Goal: Task Accomplishment & Management: Use online tool/utility

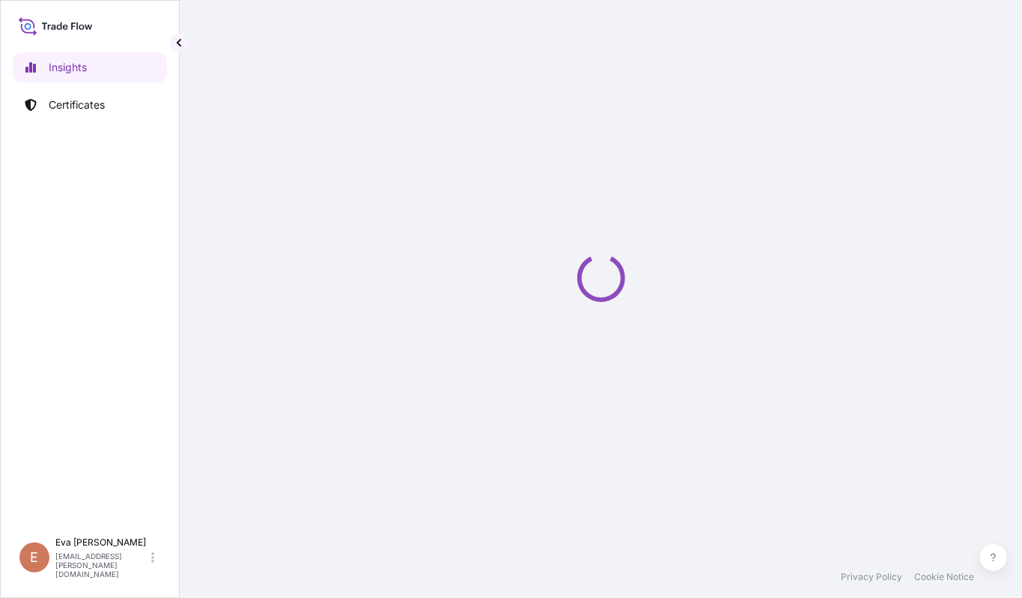
select select "2025"
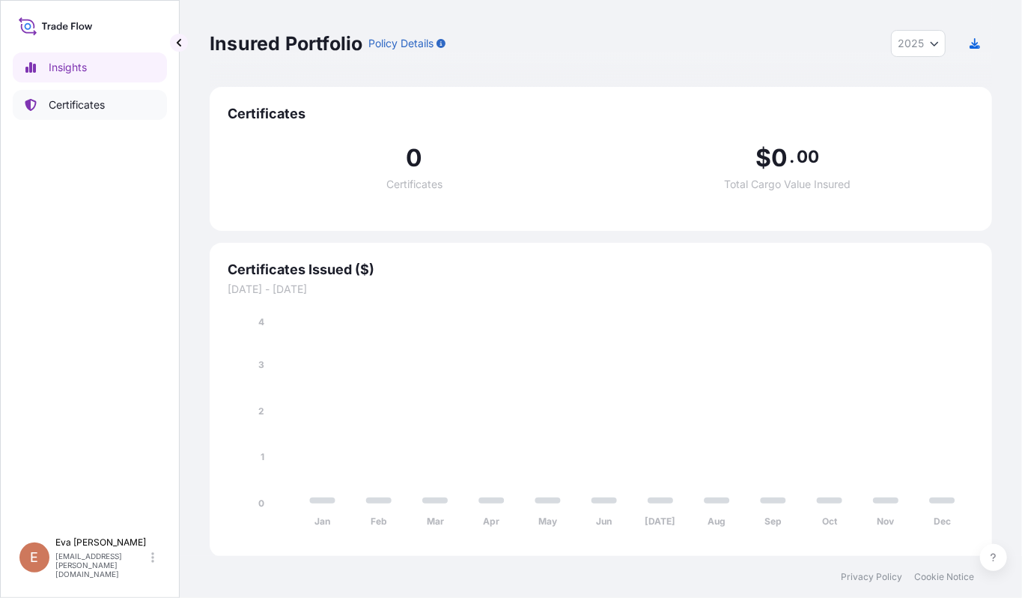
click at [61, 105] on p "Certificates" at bounding box center [77, 104] width 56 height 15
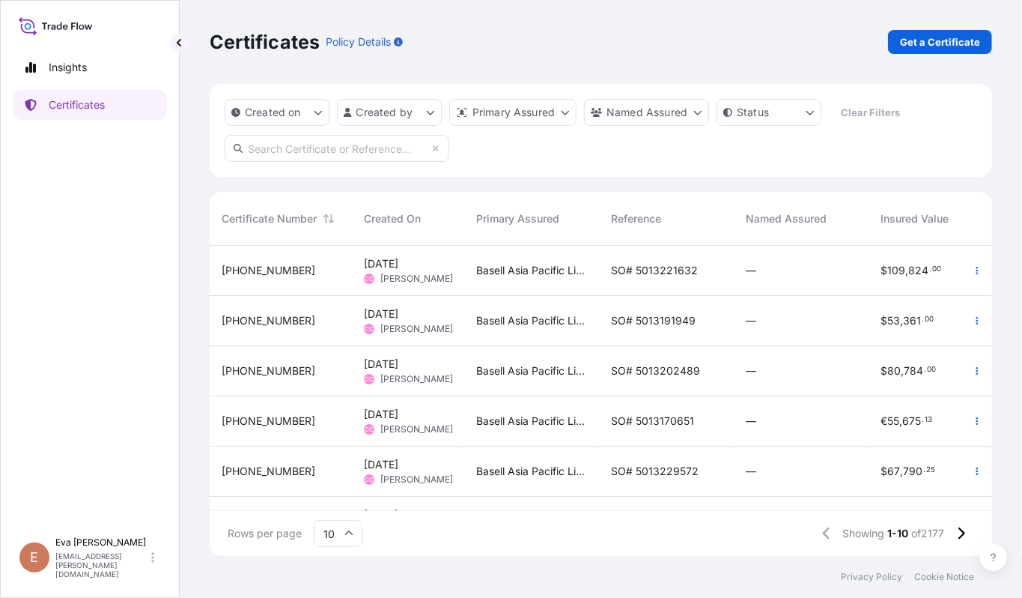
scroll to position [252, 0]
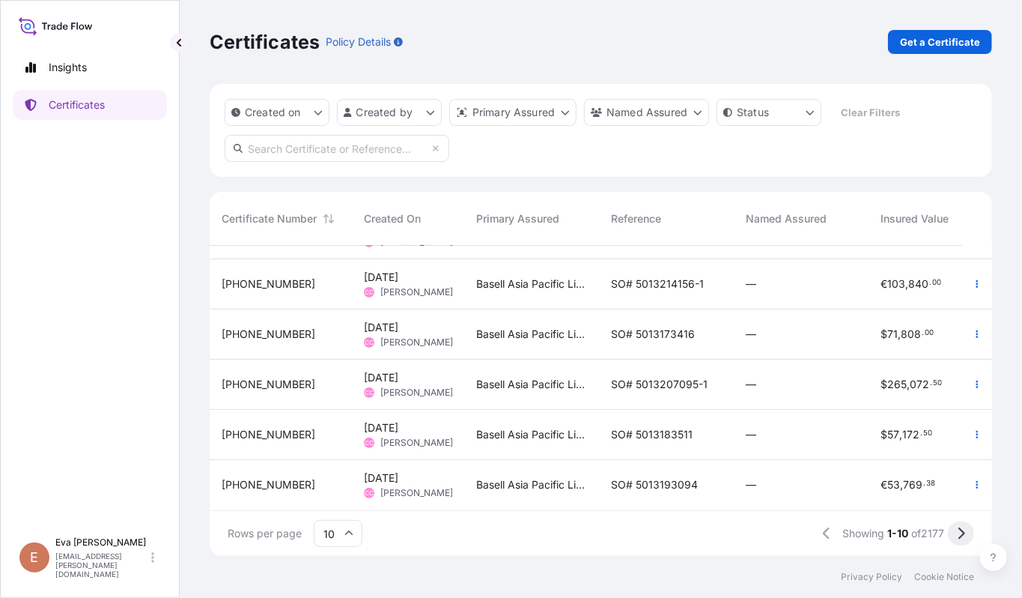
click at [957, 531] on icon at bounding box center [961, 533] width 8 height 13
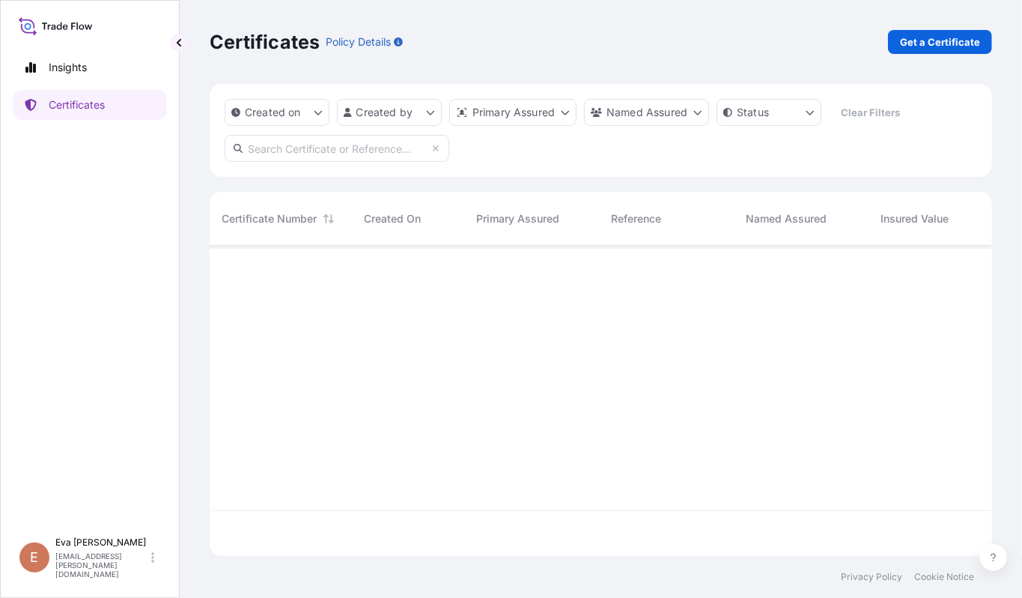
scroll to position [0, 0]
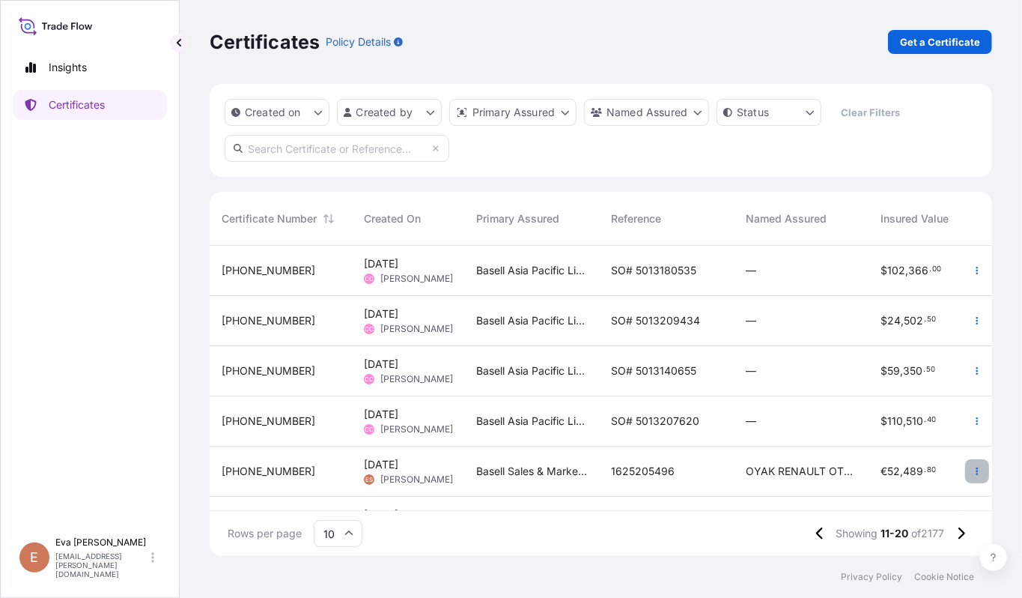
click at [968, 470] on button "button" at bounding box center [977, 471] width 24 height 24
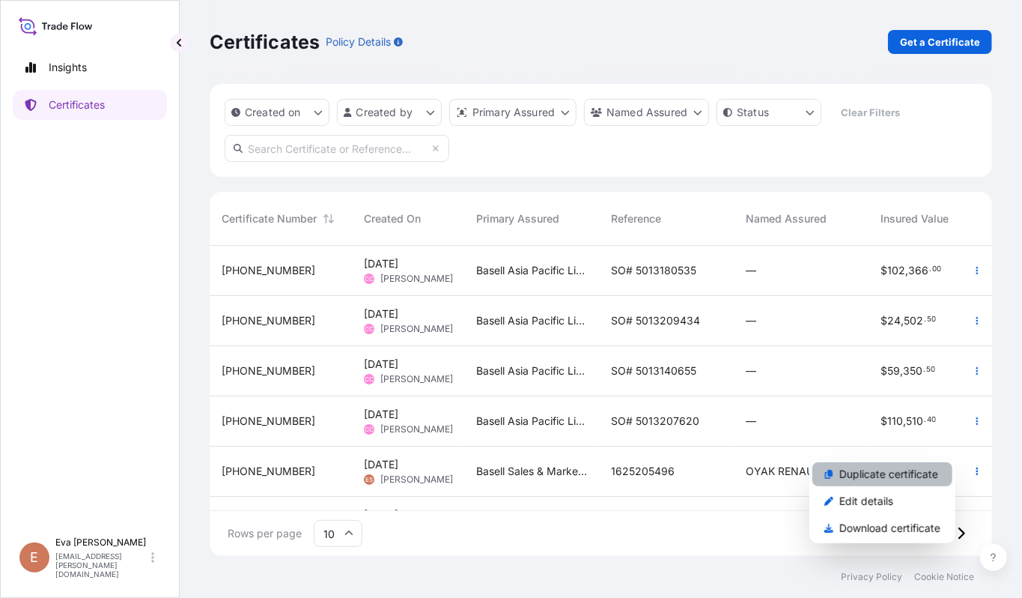
click at [870, 474] on p "Duplicate certificate" at bounding box center [889, 474] width 99 height 15
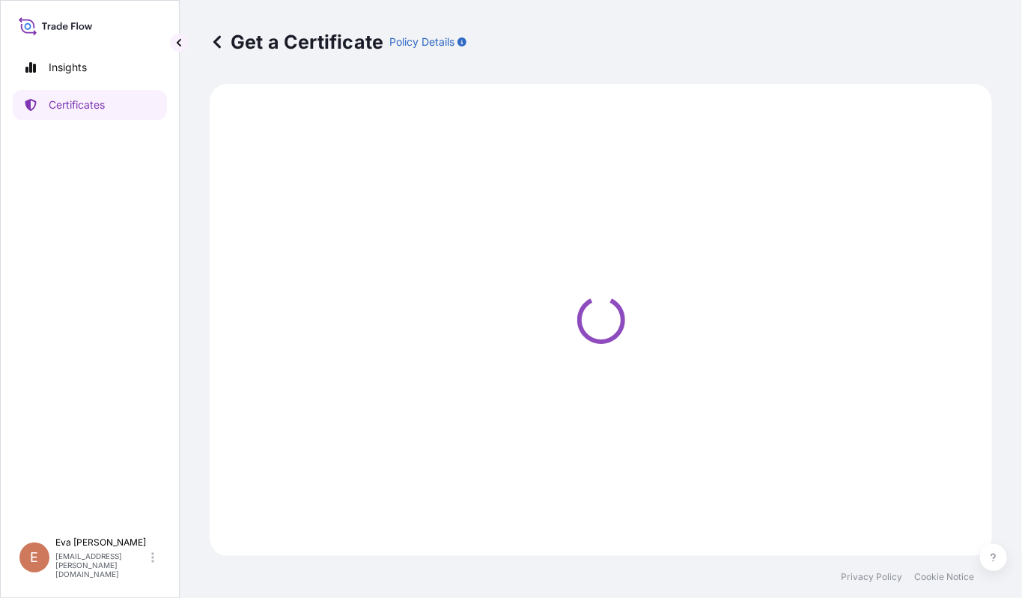
select select "Sea"
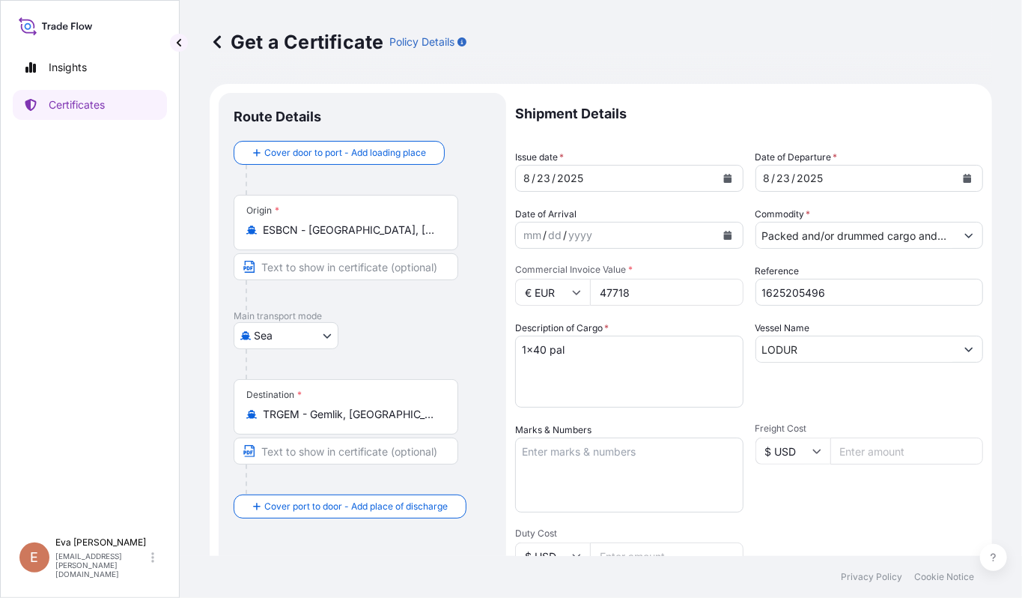
select select "32164"
click at [819, 288] on input "1625205496" at bounding box center [870, 292] width 228 height 27
type input "1625205061"
drag, startPoint x: 639, startPoint y: 292, endPoint x: 482, endPoint y: 279, distance: 157.1
click at [482, 279] on form "Route Details Cover door to port - Add loading place Place of loading Road / [G…" at bounding box center [601, 471] width 783 height 774
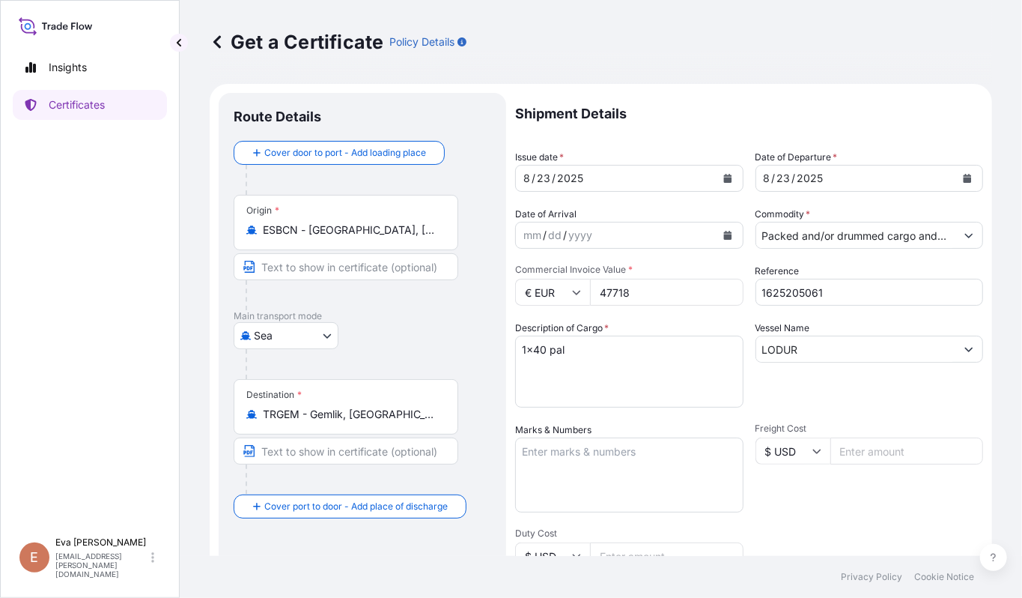
drag, startPoint x: 635, startPoint y: 288, endPoint x: 561, endPoint y: 285, distance: 74.2
click at [561, 285] on div "€ EUR 47718" at bounding box center [629, 292] width 228 height 27
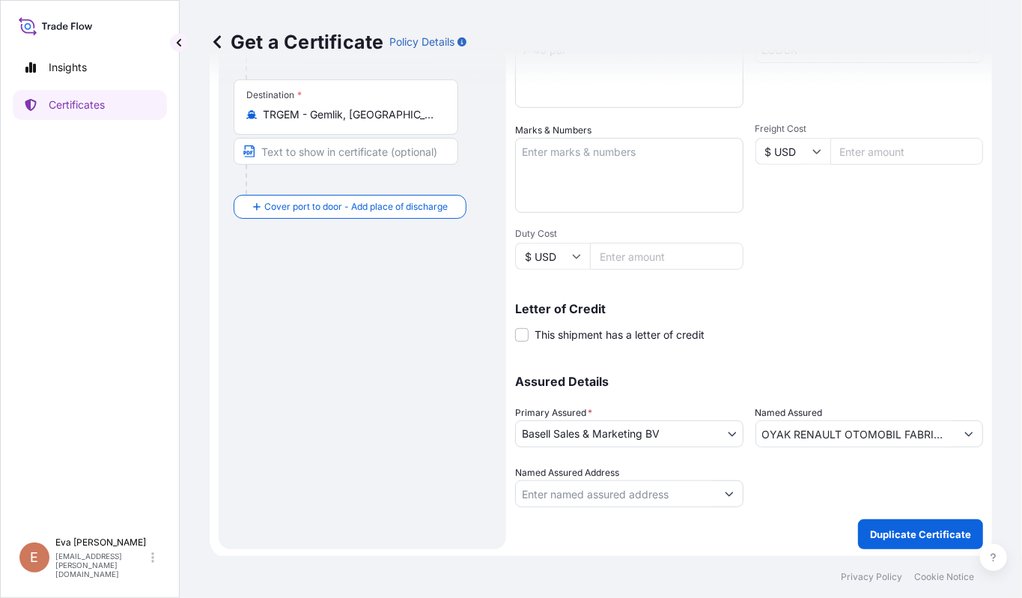
type input "38126"
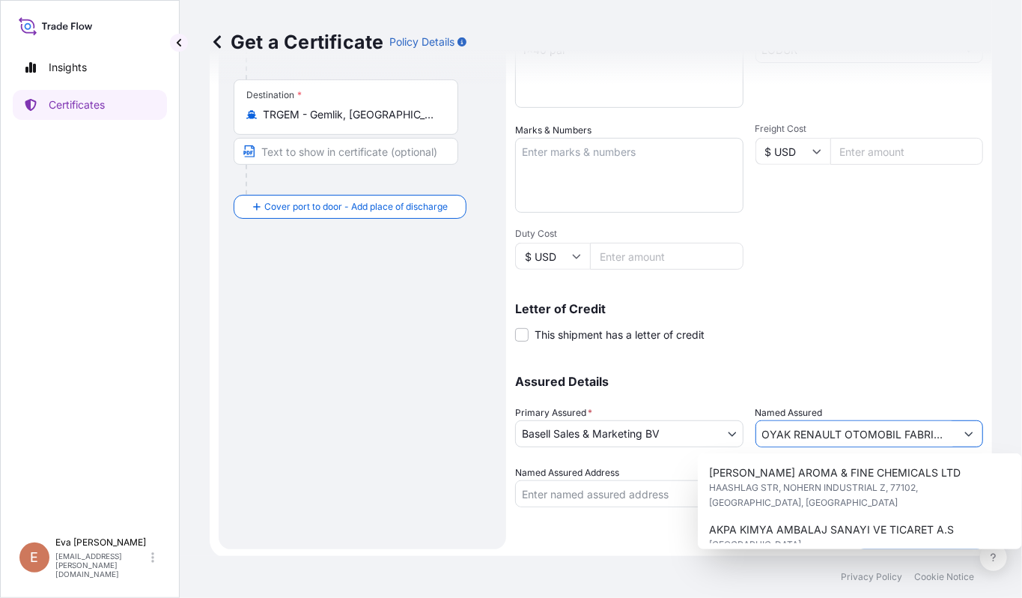
click at [960, 433] on button "Show suggestions" at bounding box center [969, 433] width 27 height 27
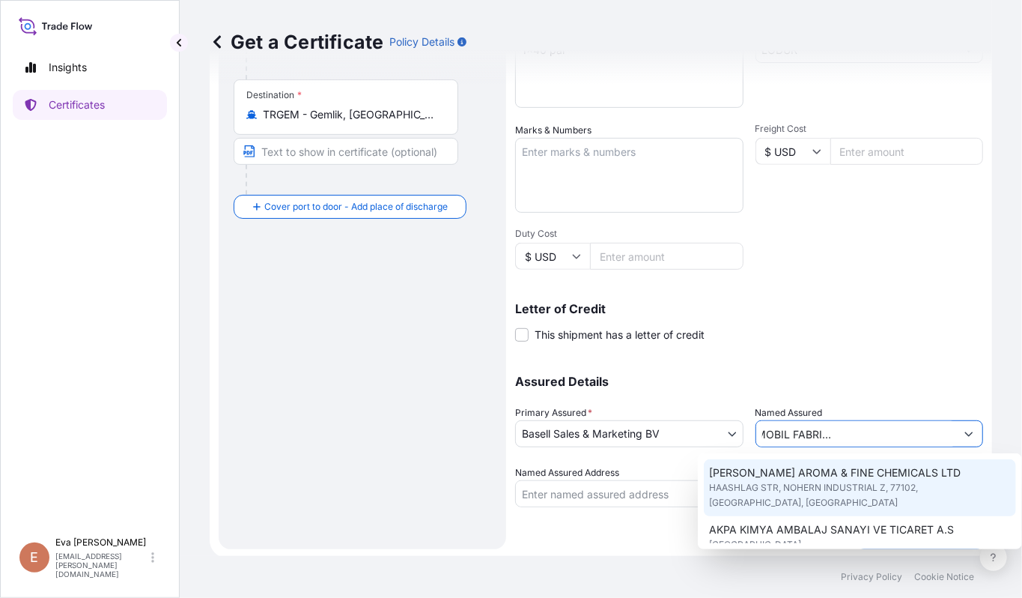
scroll to position [0, 0]
drag, startPoint x: 936, startPoint y: 429, endPoint x: 586, endPoint y: 388, distance: 352.9
click at [586, 388] on div "Assured Details Primary Assured * Basell Sales & Marketing BV Basell Poliolefin…" at bounding box center [749, 432] width 468 height 150
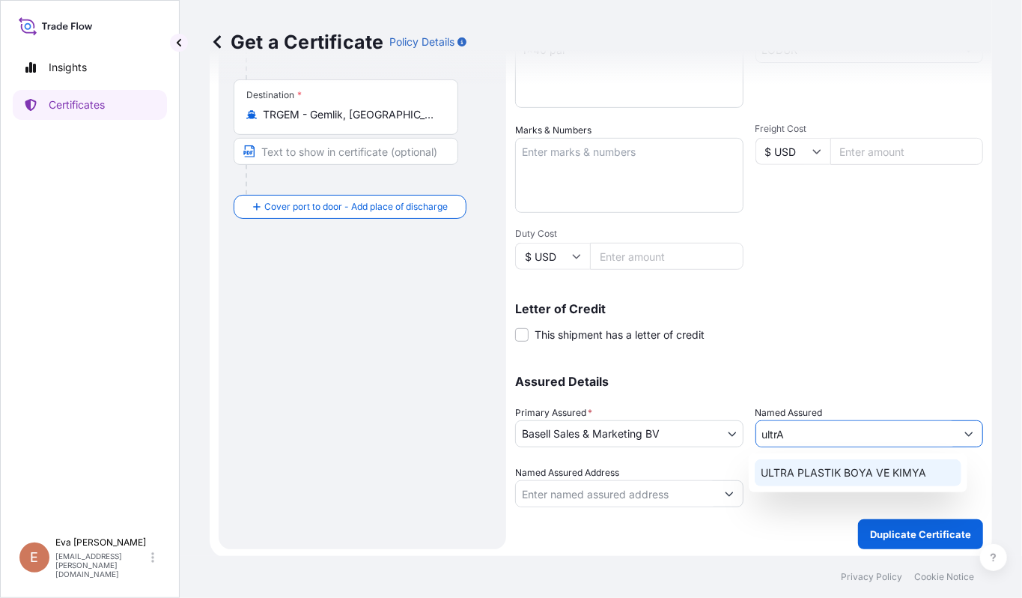
click at [825, 453] on div "ULTRA PLASTIK BOYA VE KIMYA" at bounding box center [858, 472] width 219 height 39
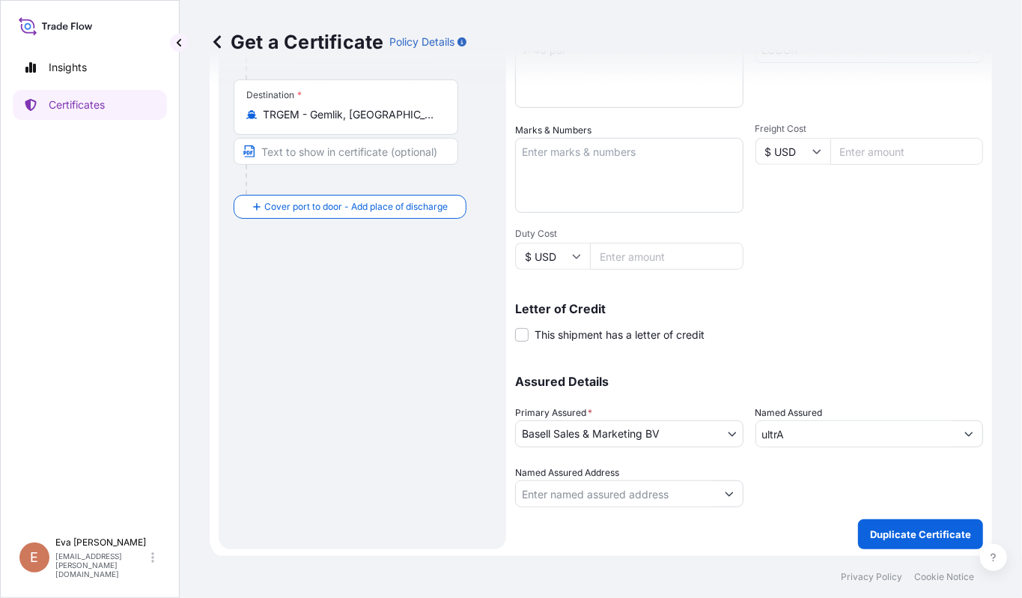
click at [833, 443] on input "ultrA" at bounding box center [856, 433] width 200 height 27
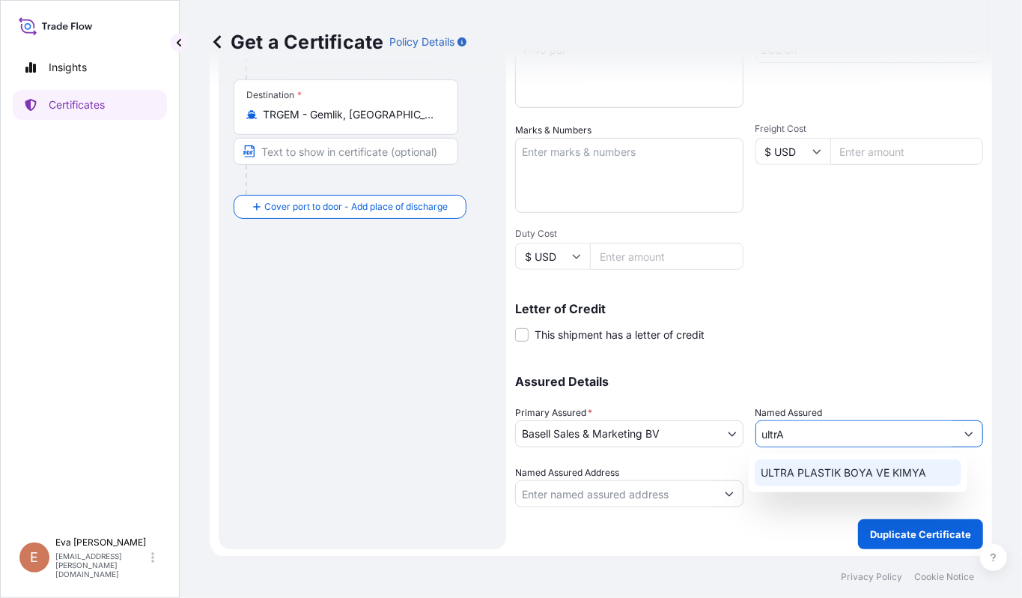
click at [833, 467] on span "ULTRA PLASTIK BOYA VE KIMYA" at bounding box center [844, 472] width 166 height 15
type input "ULTRA PLASTIK BOYA VE KIMYA"
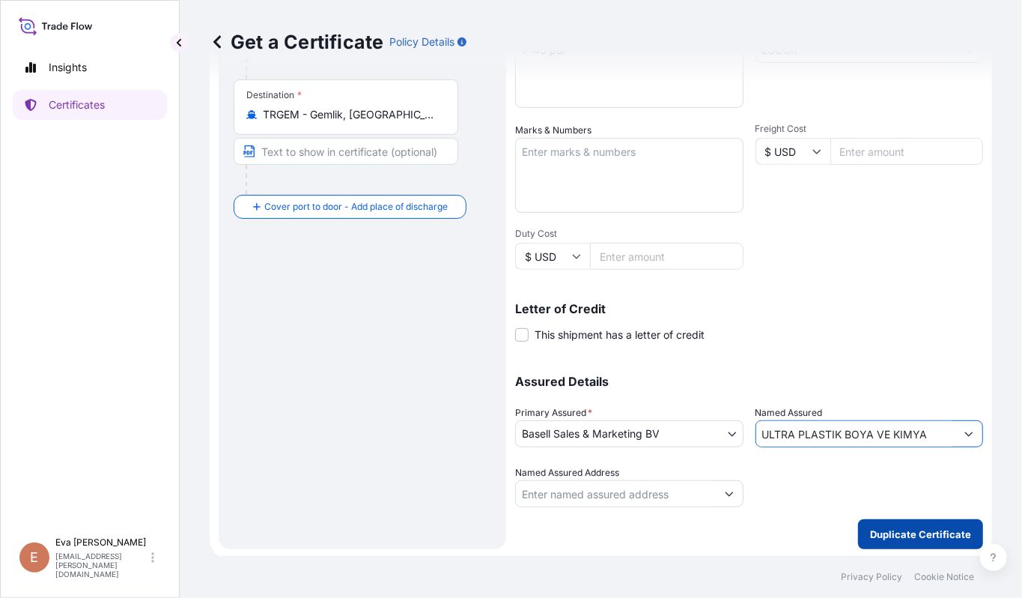
click at [942, 533] on p "Duplicate Certificate" at bounding box center [920, 534] width 101 height 15
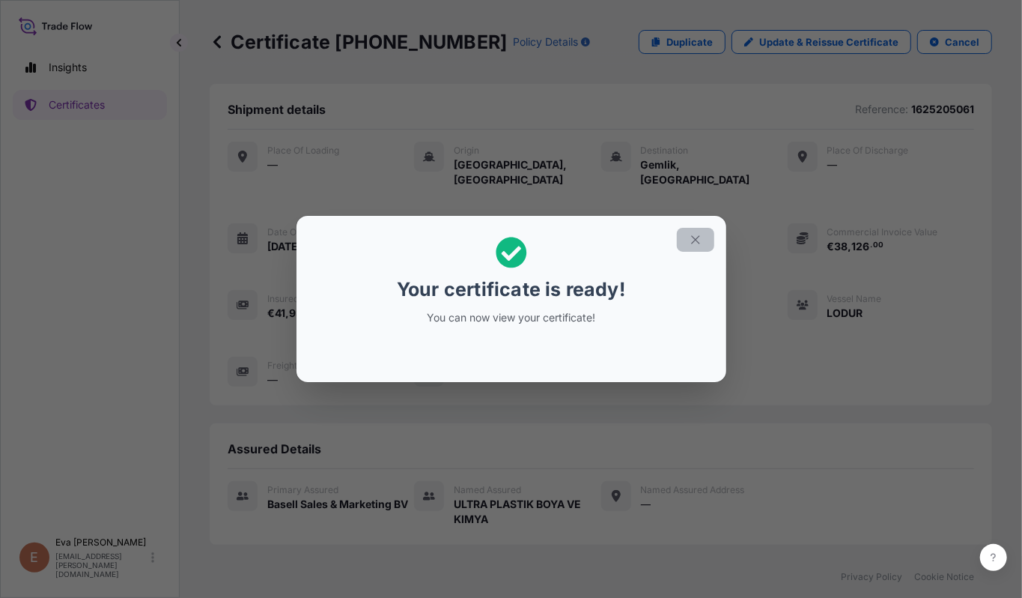
click at [696, 243] on icon "button" at bounding box center [695, 239] width 13 height 13
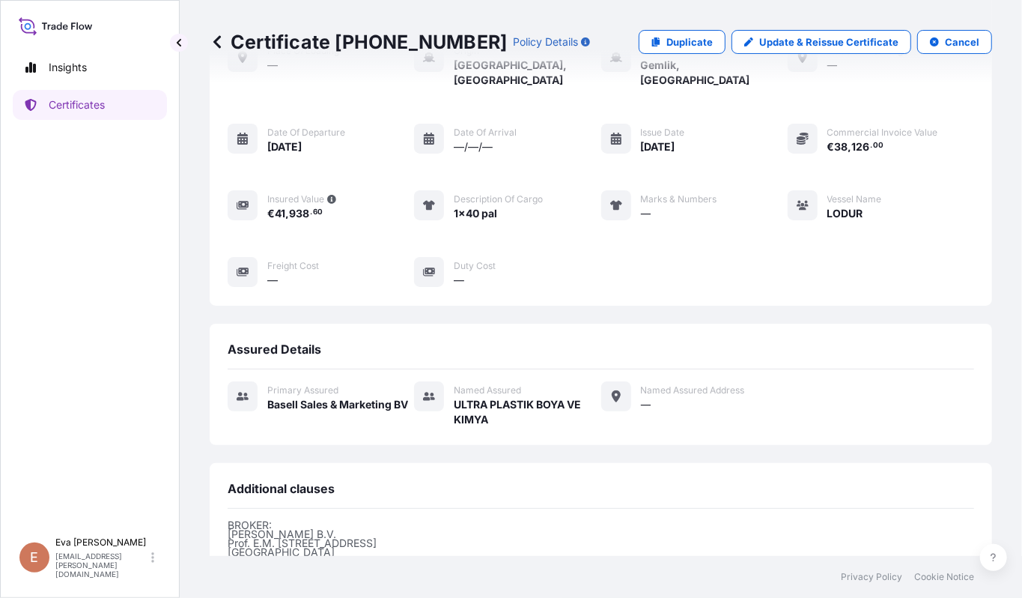
scroll to position [300, 0]
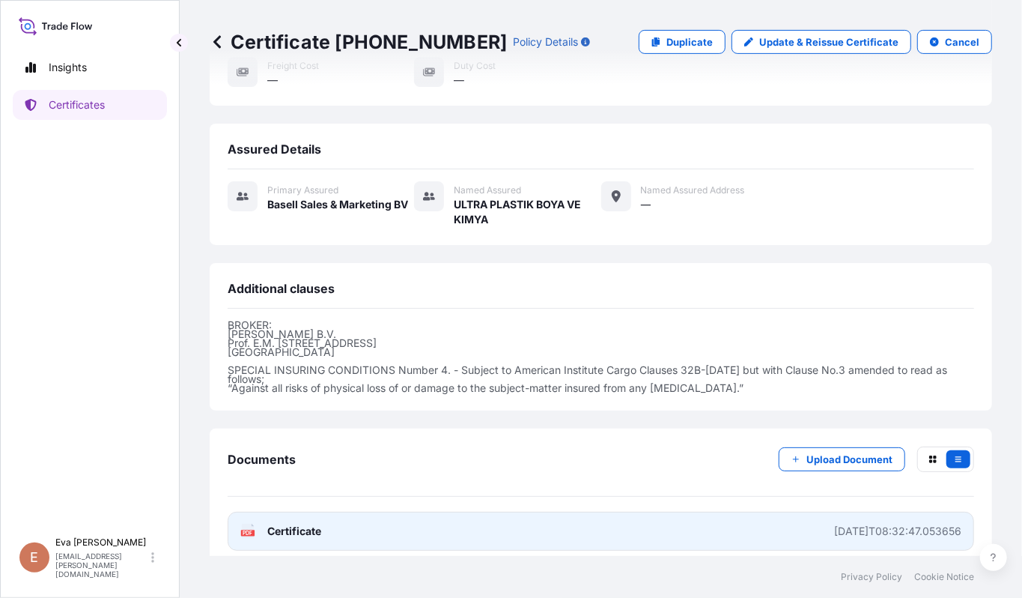
click at [291, 524] on span "Certificate" at bounding box center [294, 531] width 54 height 15
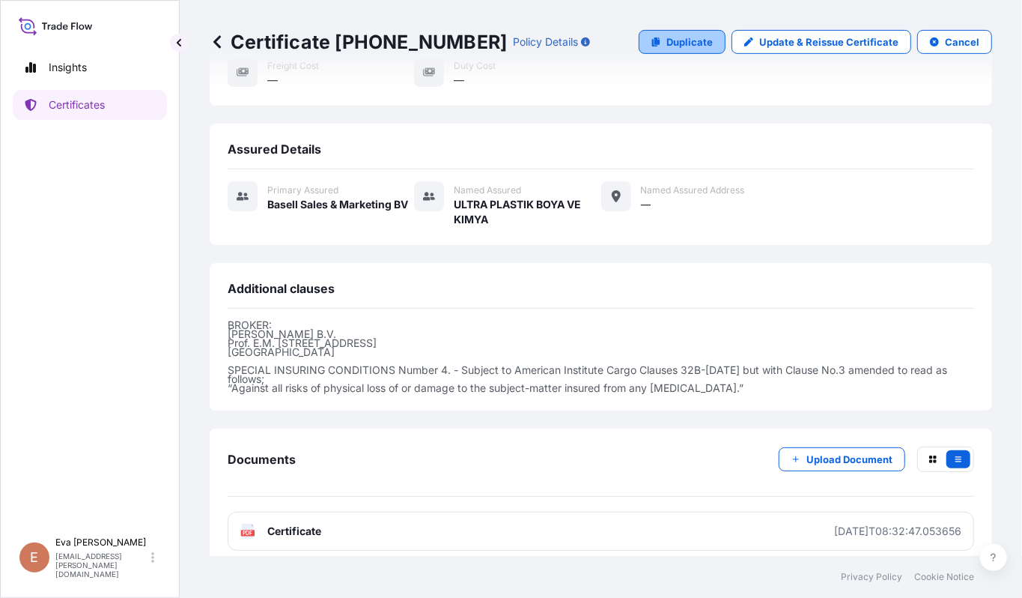
click at [667, 37] on p "Duplicate" at bounding box center [690, 41] width 46 height 15
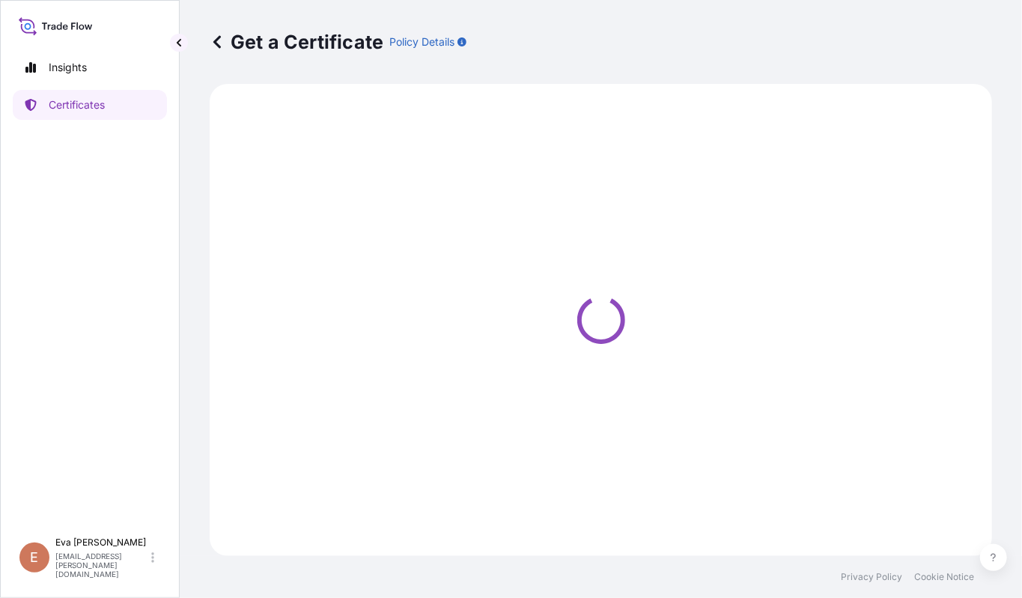
select select "Sea"
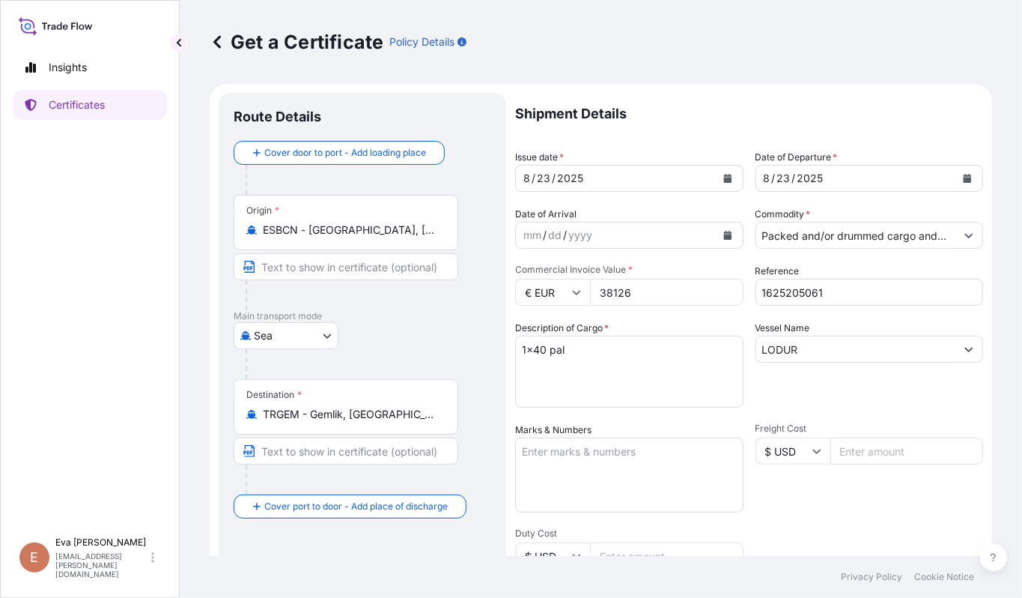
select select "32164"
drag, startPoint x: 421, startPoint y: 421, endPoint x: 229, endPoint y: 403, distance: 192.6
click at [229, 403] on div "Route Details Cover door to port - Add loading place Place of loading Road / [G…" at bounding box center [363, 471] width 288 height 756
click at [384, 426] on div "Destination * TRGEM - Gemlik, [GEOGRAPHIC_DATA]" at bounding box center [346, 406] width 225 height 55
click at [384, 422] on input "TRGEM - Gemlik, [GEOGRAPHIC_DATA]" at bounding box center [351, 414] width 177 height 15
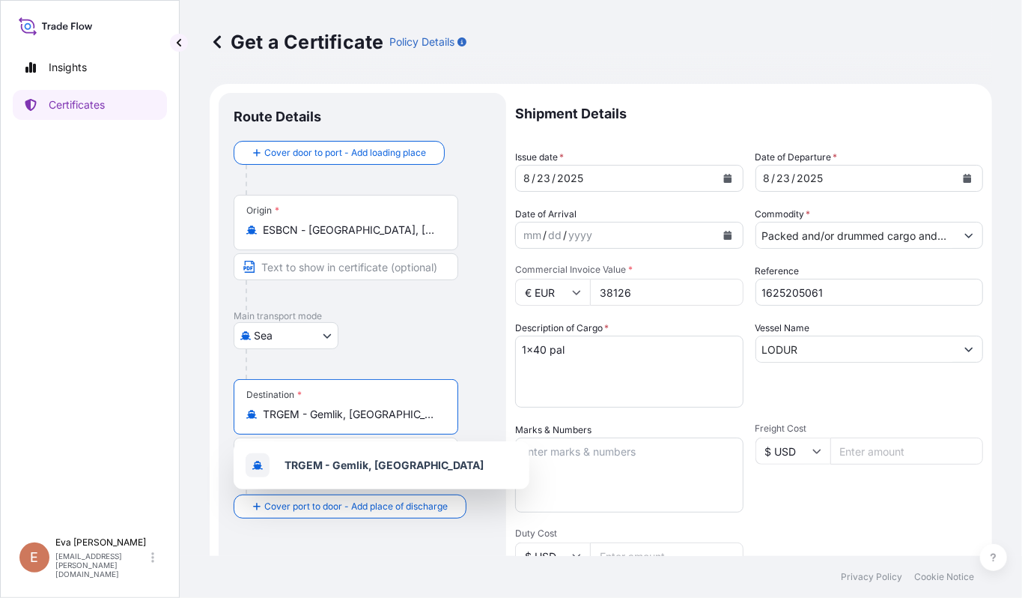
drag, startPoint x: 413, startPoint y: 418, endPoint x: 270, endPoint y: 419, distance: 143.8
click at [270, 419] on input "TRGEM - Gemlik, [GEOGRAPHIC_DATA]" at bounding box center [351, 414] width 177 height 15
type input "T"
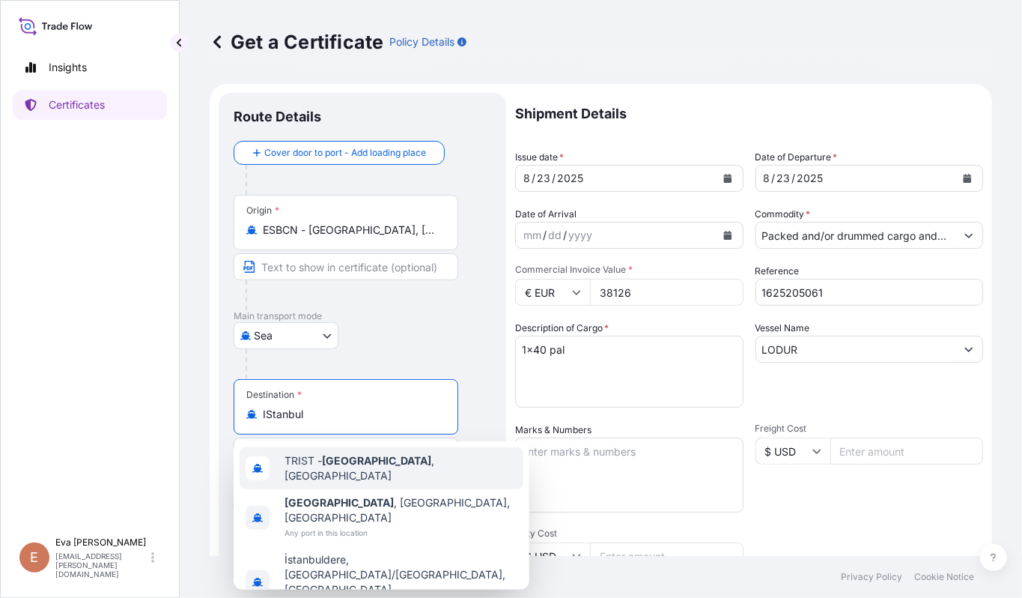
click at [315, 458] on span "TRIST - [GEOGRAPHIC_DATA] , [GEOGRAPHIC_DATA]" at bounding box center [401, 468] width 233 height 30
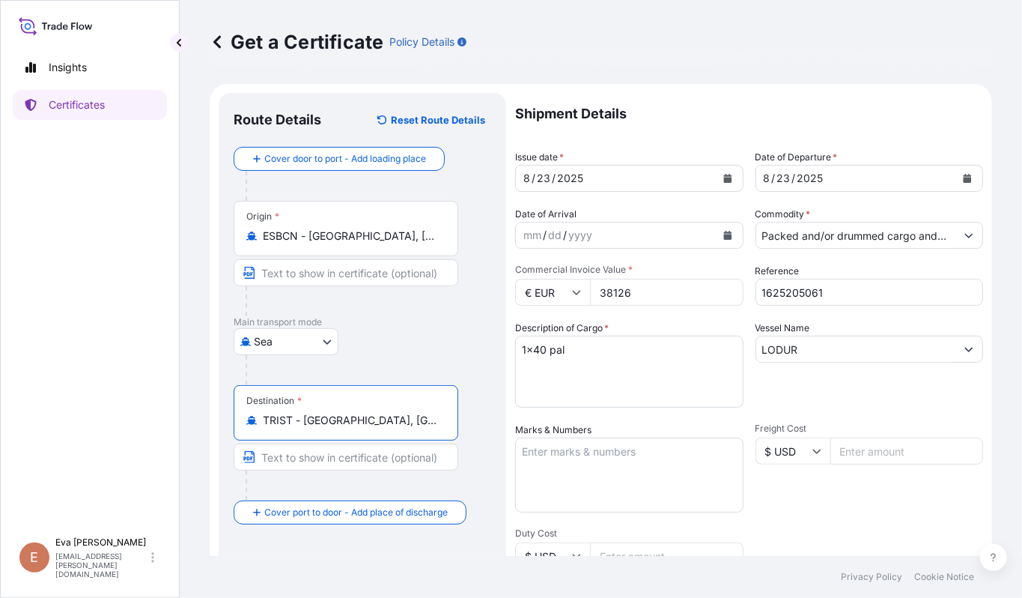
type input "TRIST - [GEOGRAPHIC_DATA], [GEOGRAPHIC_DATA]"
click at [840, 291] on input "1625205061" at bounding box center [870, 292] width 228 height 27
type input "1625205488"
drag, startPoint x: 685, startPoint y: 294, endPoint x: 463, endPoint y: 322, distance: 223.4
click at [377, 282] on form "Route Details Reset Route Details Cover door to port - Add loading place Place …" at bounding box center [601, 471] width 783 height 774
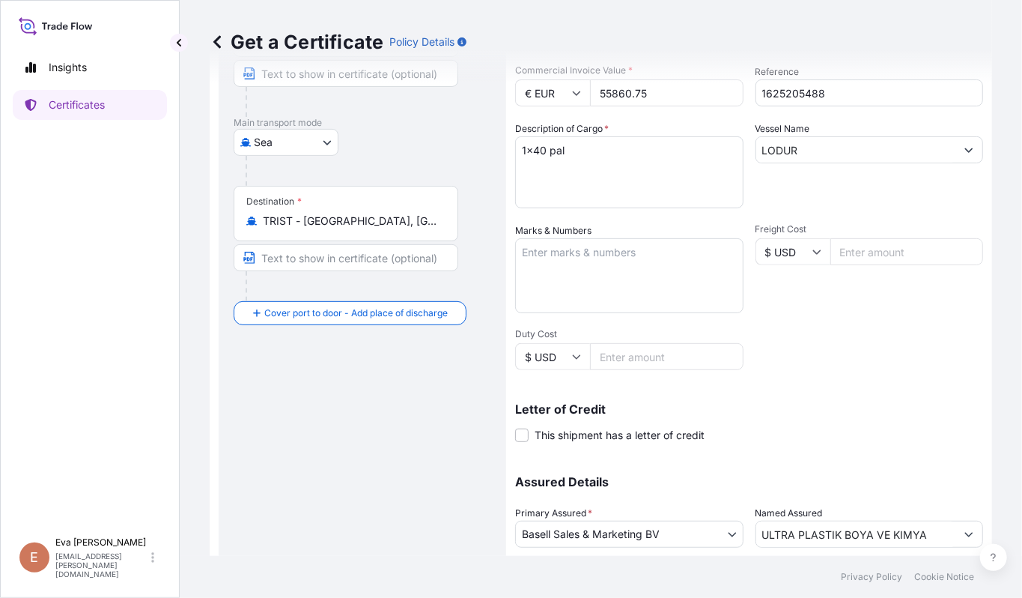
scroll to position [301, 0]
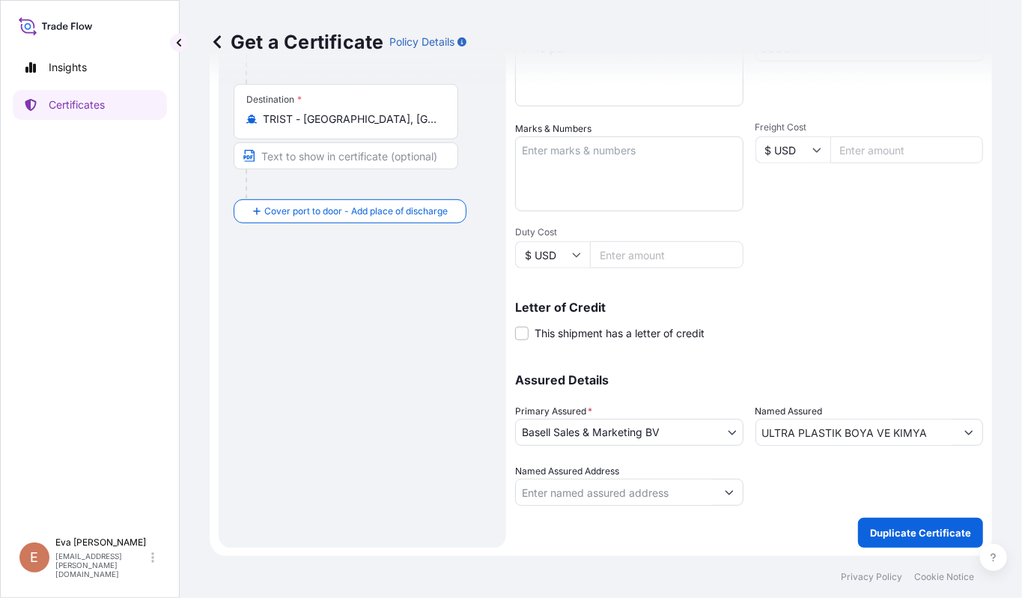
type input "55860.75"
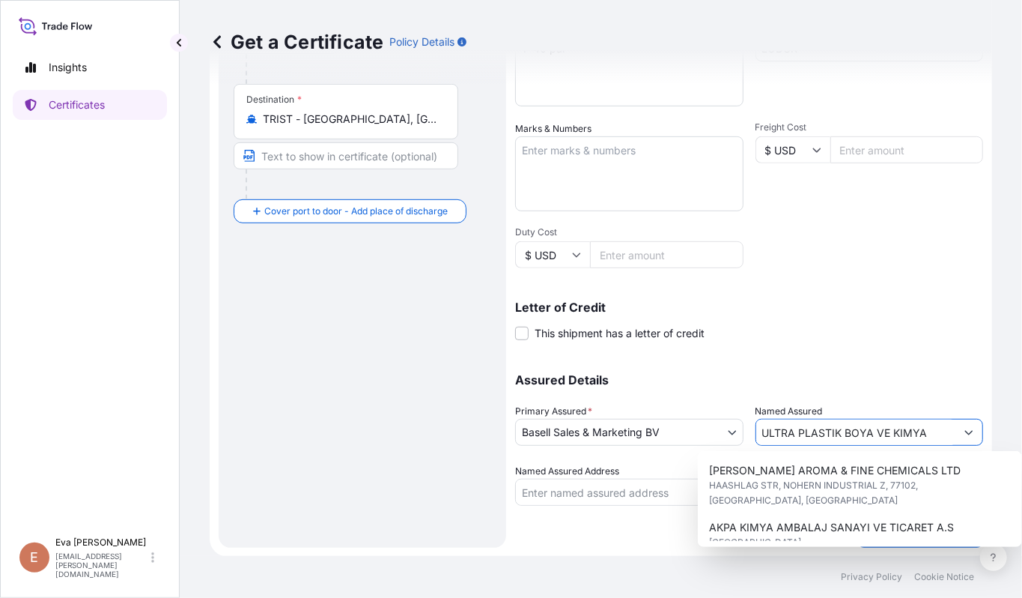
drag, startPoint x: 926, startPoint y: 429, endPoint x: 679, endPoint y: 406, distance: 248.3
click at [679, 406] on div "Assured Details Primary Assured * Basell Sales & Marketing BV Basell Poliolefin…" at bounding box center [749, 431] width 468 height 150
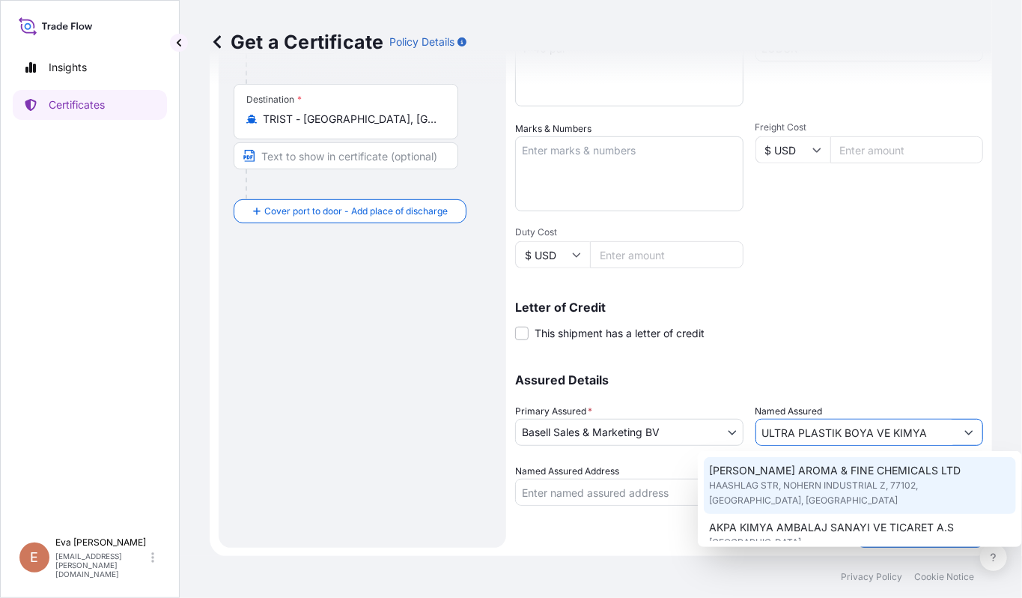
click at [828, 303] on p "Letter of Credit" at bounding box center [749, 307] width 468 height 12
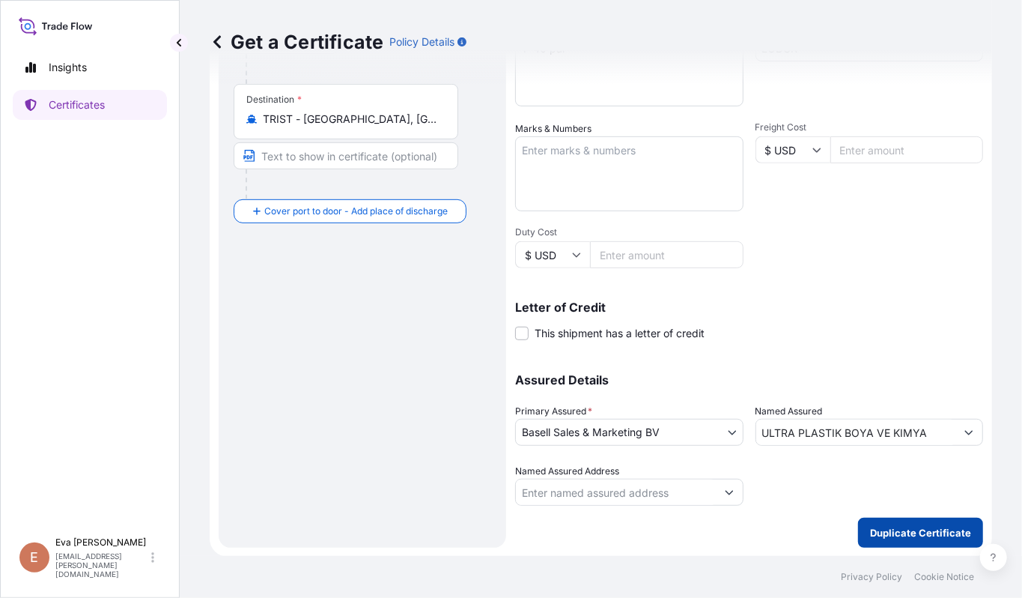
click at [890, 532] on p "Duplicate Certificate" at bounding box center [920, 532] width 101 height 15
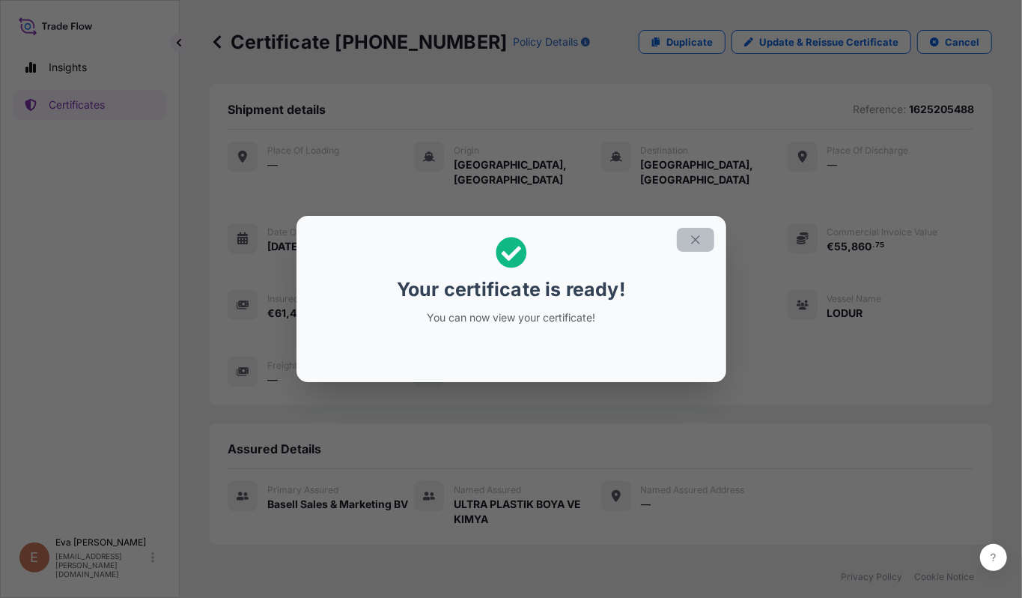
click at [697, 241] on icon "button" at bounding box center [695, 240] width 8 height 8
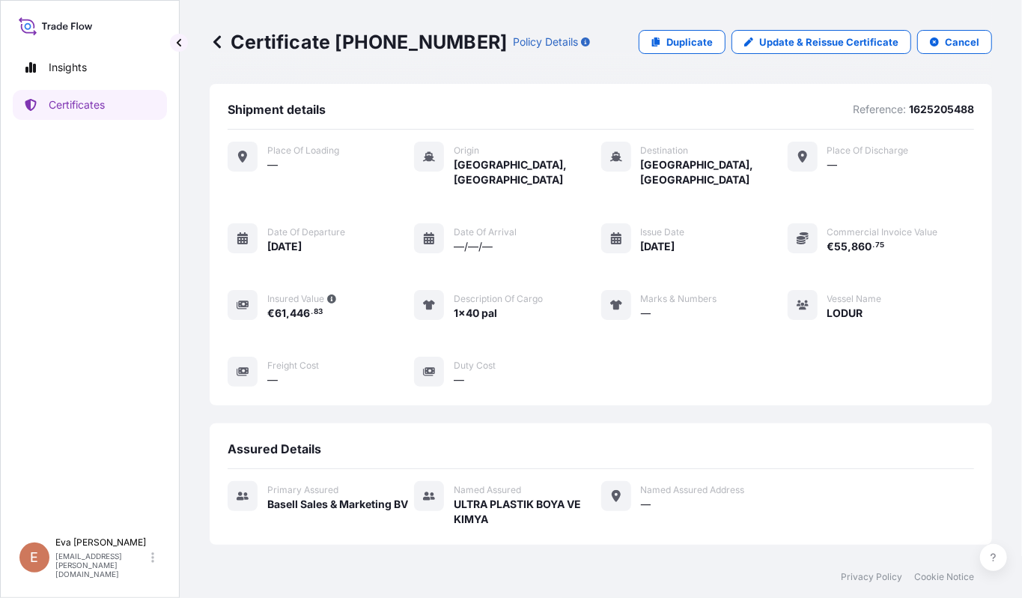
scroll to position [300, 0]
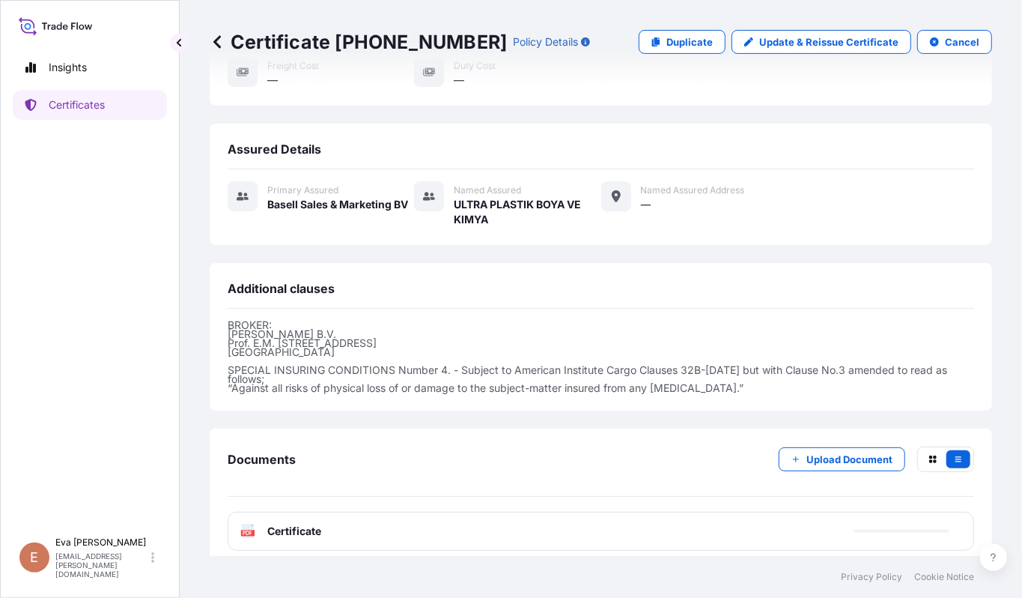
click at [270, 524] on span "Certificate" at bounding box center [294, 531] width 54 height 15
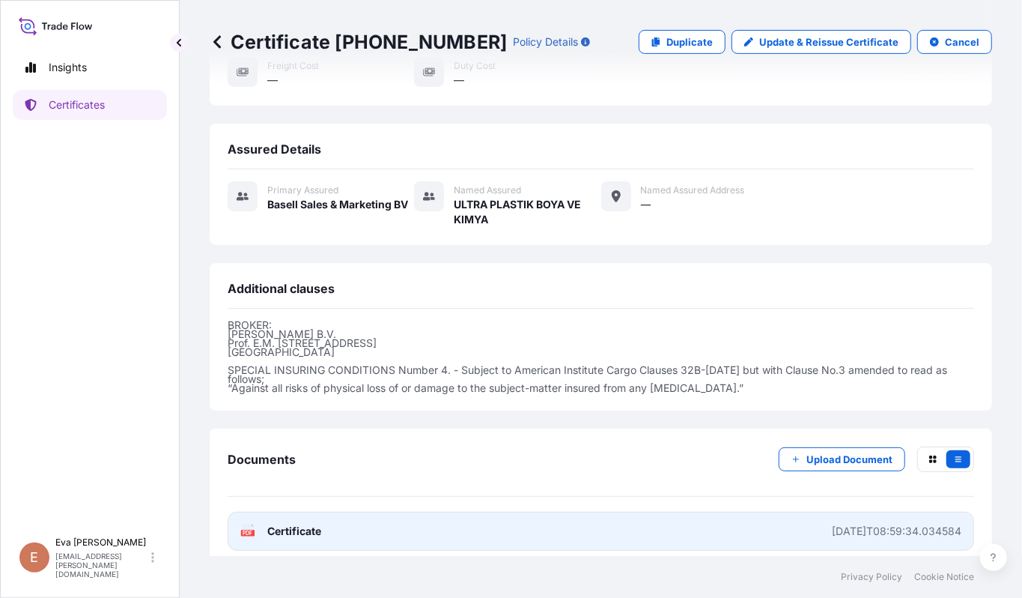
click at [255, 524] on div "PDF Certificate" at bounding box center [280, 531] width 81 height 15
